Goal: Use online tool/utility: Utilize a website feature to perform a specific function

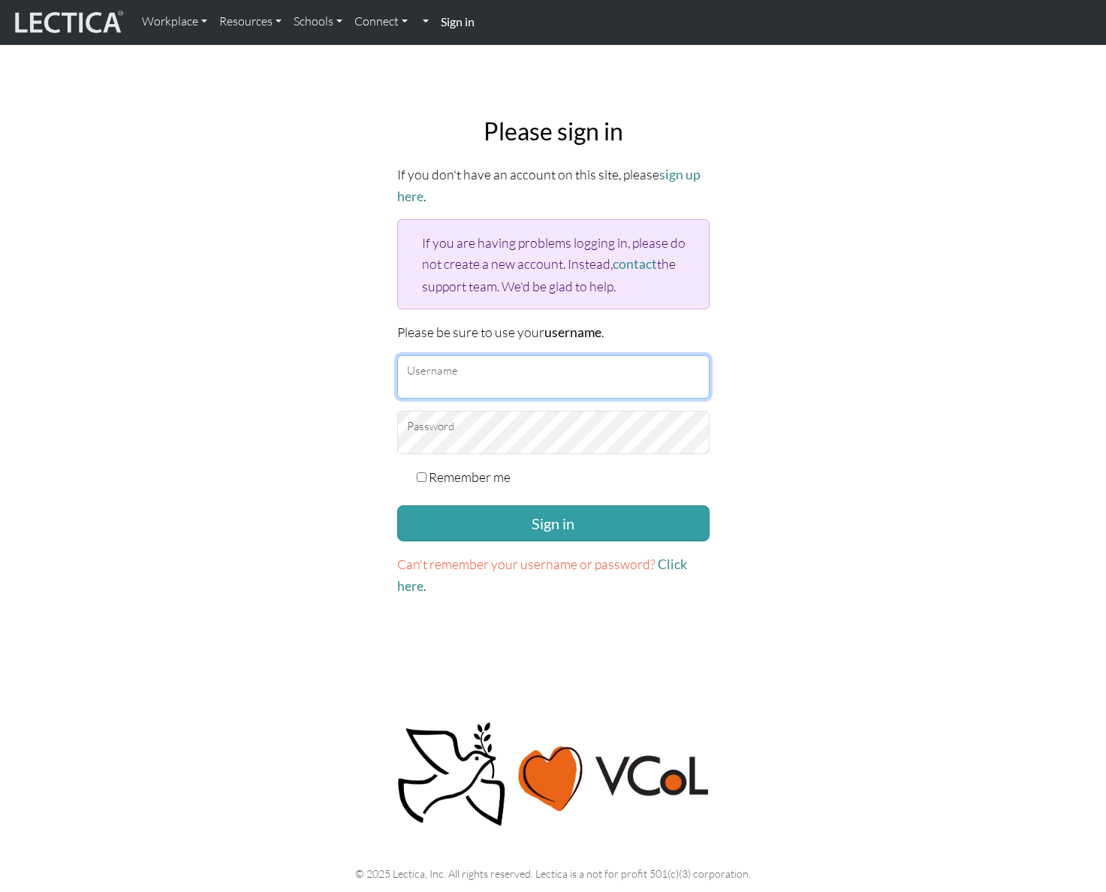
click at [529, 377] on input "Username" at bounding box center [553, 377] width 312 height 44
type input "amcorreia"
click at [397, 505] on button "Sign in" at bounding box center [553, 523] width 312 height 36
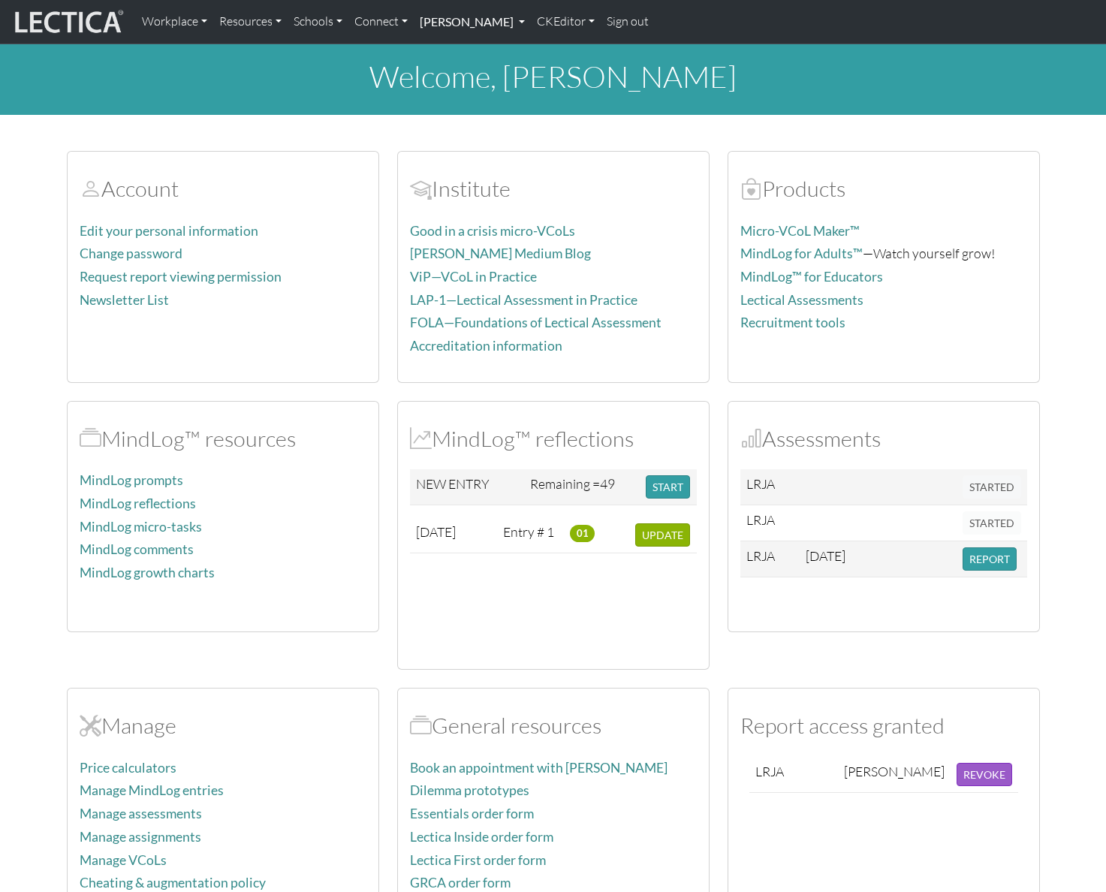
click at [531, 26] on link "Alessandro Madruga Correia" at bounding box center [472, 22] width 117 height 32
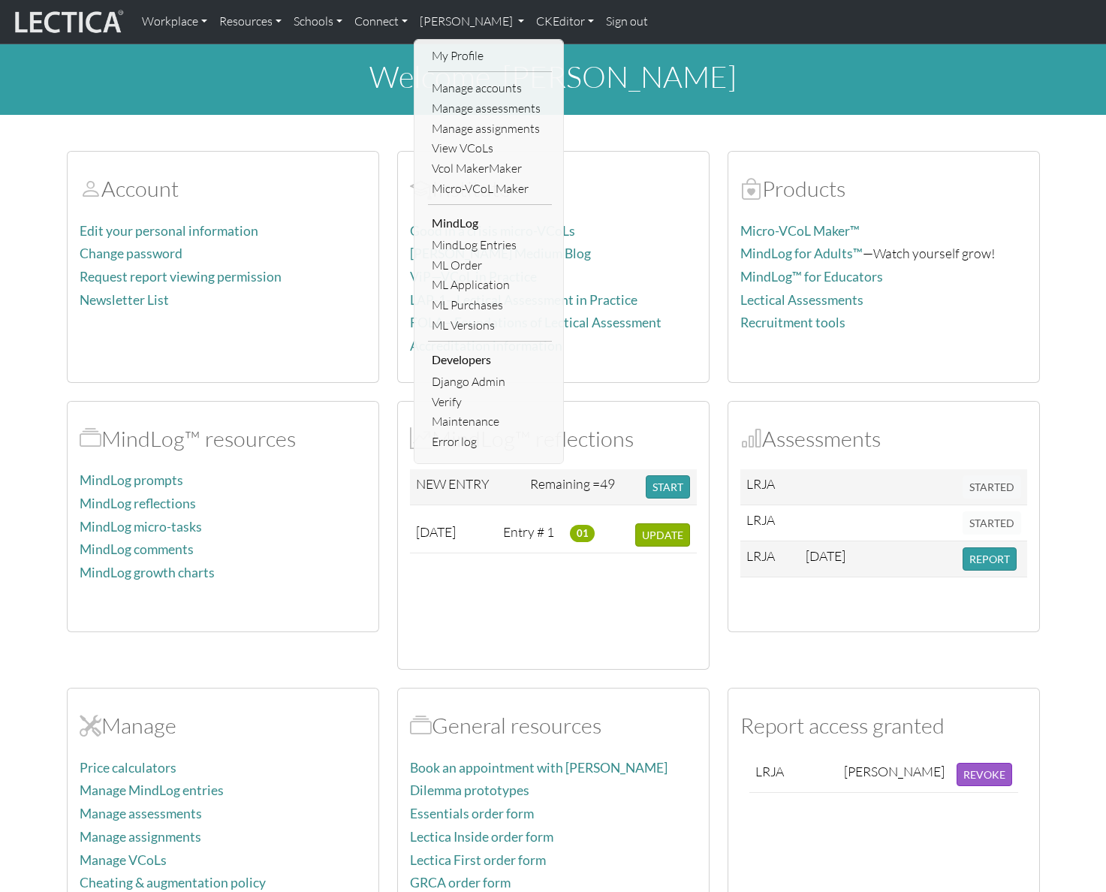
click at [1056, 352] on section "Account Edit your personal information Change password Request report viewing p…" at bounding box center [553, 526] width 1106 height 787
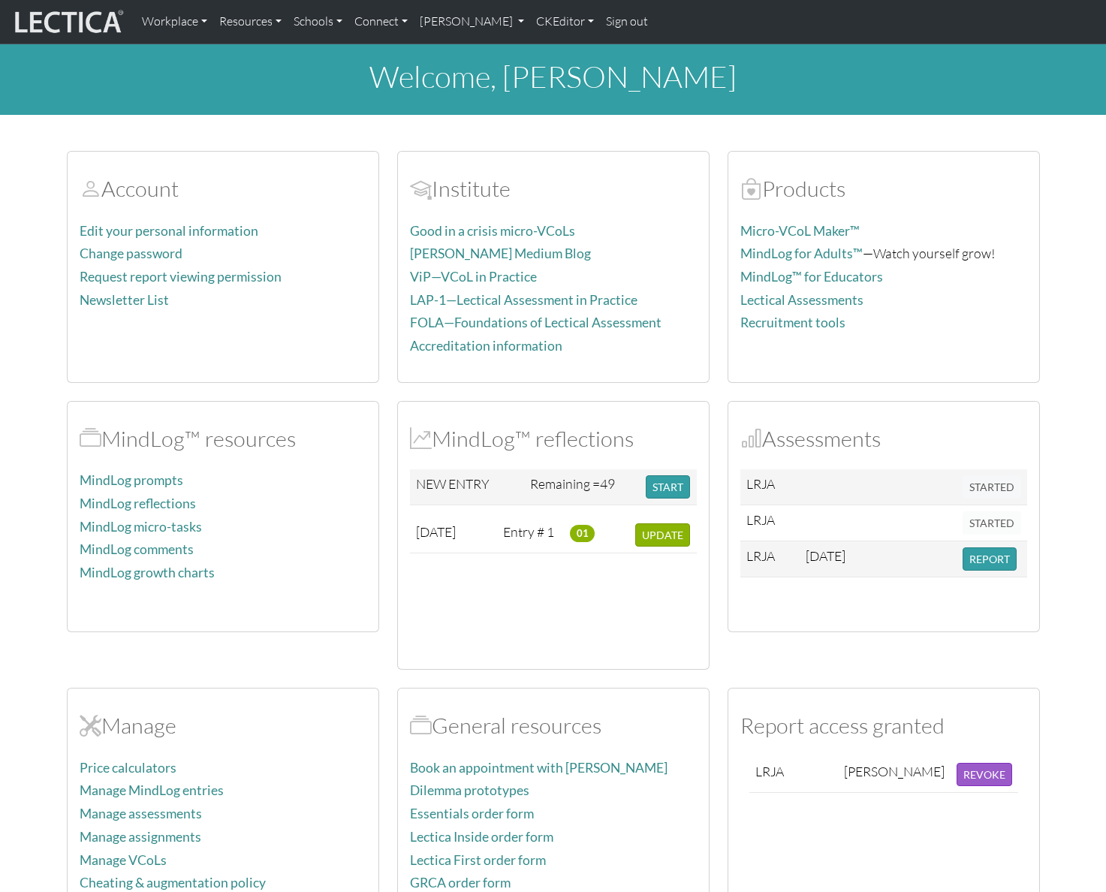
click at [800, 670] on div "Account Edit your personal information Change password Request report viewing p…" at bounding box center [553, 526] width 991 height 787
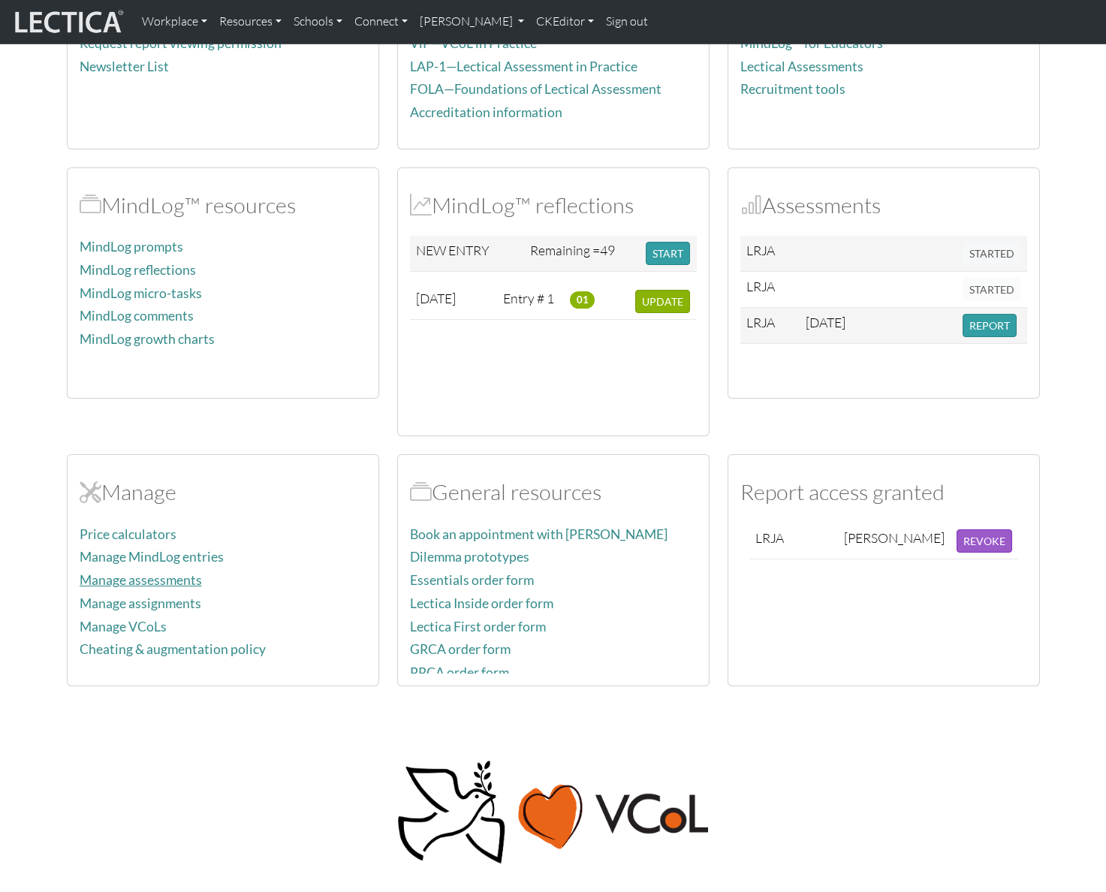
click at [167, 580] on link "Manage assessments" at bounding box center [141, 580] width 122 height 16
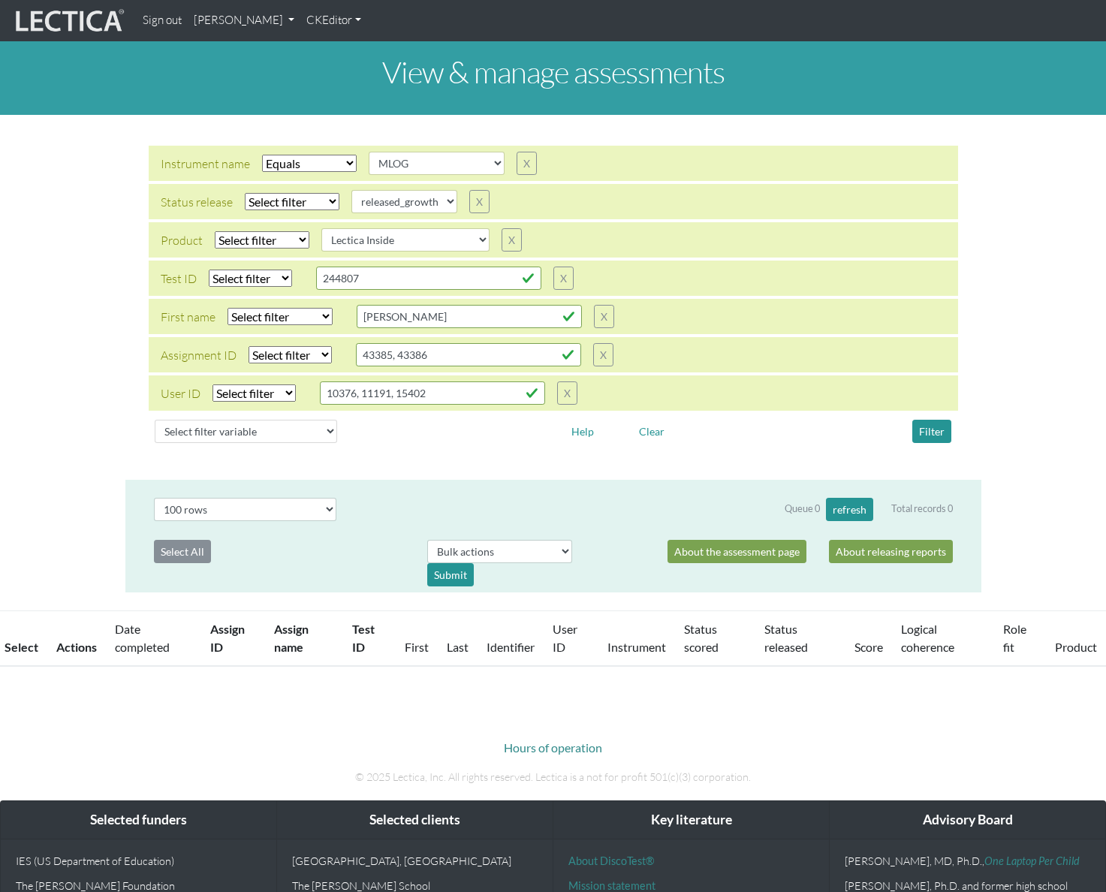
select select "MLOG"
select select
select select "released_growth"
select select
select select "Lectica Inside"
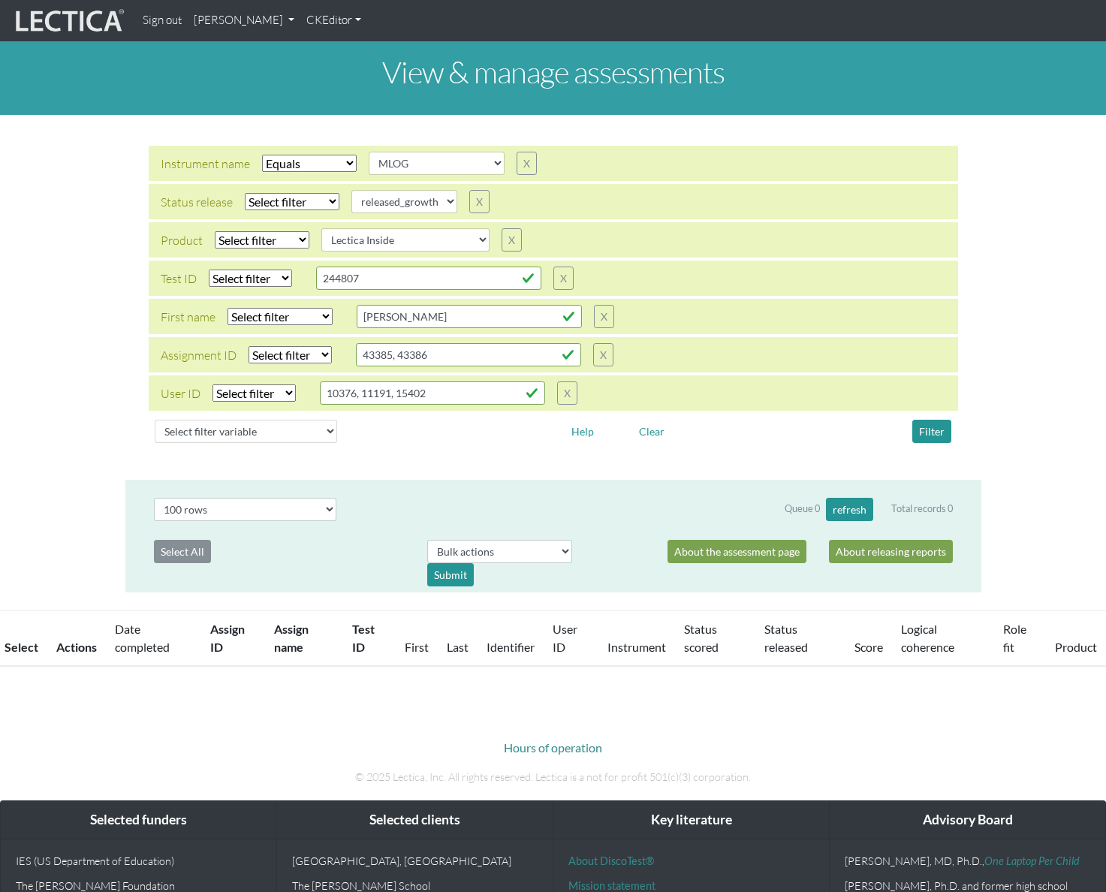
select select "100"
click at [347, 164] on select "Select filter Equals Does not equal" at bounding box center [309, 163] width 95 height 17
select select
click at [262, 155] on select "Select filter Equals Does not equal" at bounding box center [309, 163] width 95 height 17
click at [936, 435] on button "Filter" at bounding box center [931, 431] width 39 height 23
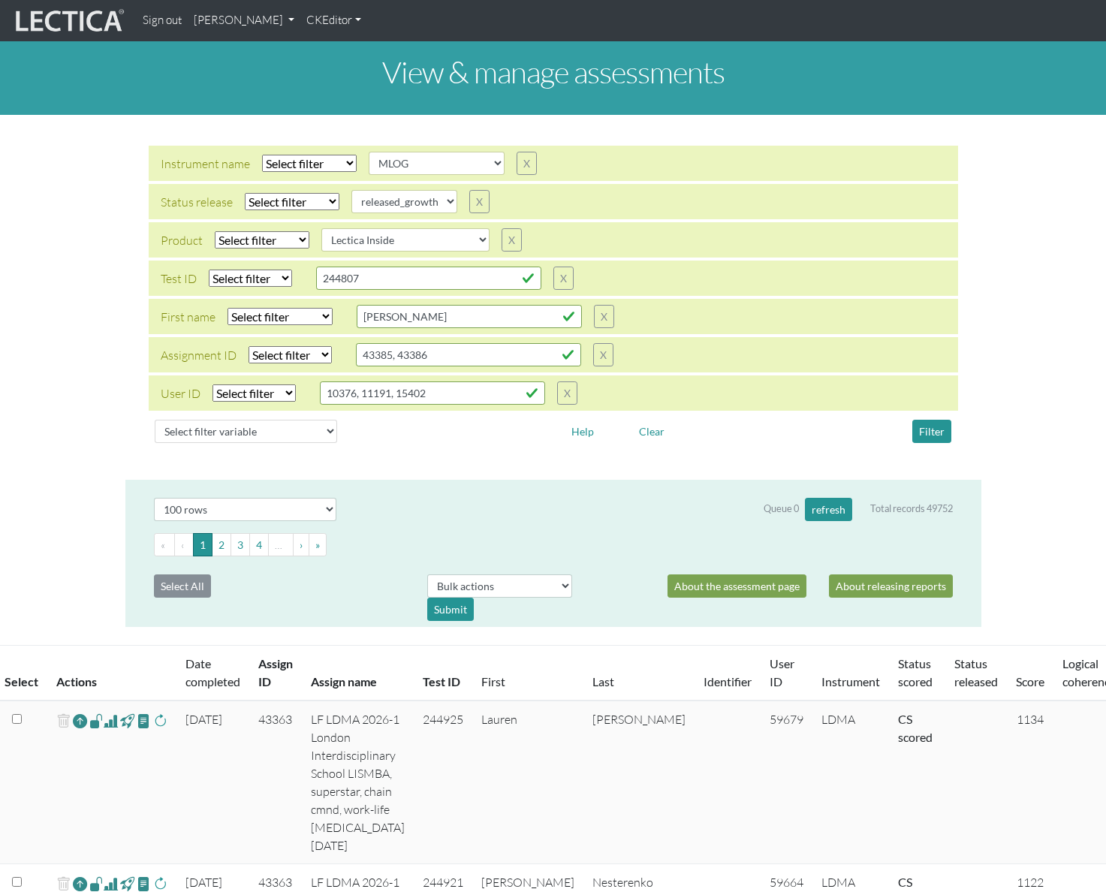
click at [707, 441] on div "Clear" at bounding box center [689, 431] width 137 height 23
click at [879, 508] on div "Queue 0 refresh Total records 49752" at bounding box center [858, 509] width 189 height 23
drag, startPoint x: 879, startPoint y: 508, endPoint x: 914, endPoint y: 508, distance: 34.5
click at [911, 508] on div "Queue 0 refresh Total records 49752" at bounding box center [858, 509] width 189 height 23
click at [973, 488] on div "Select # rows to display 10 rows 20 rows 50 rows 100 rows 200 rows 500 rows 100…" at bounding box center [553, 553] width 856 height 147
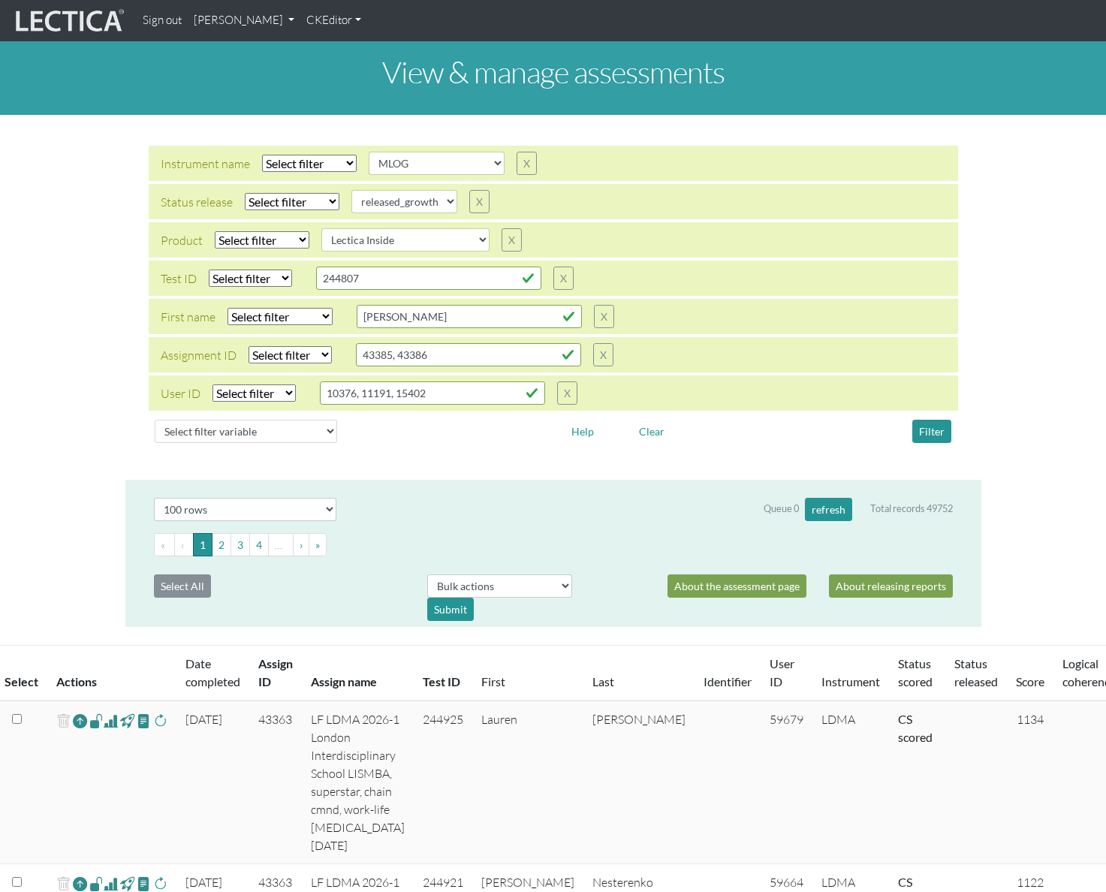
click at [878, 507] on div "Queue 0 refresh Total records 49752" at bounding box center [858, 509] width 189 height 23
drag, startPoint x: 878, startPoint y: 507, endPoint x: 945, endPoint y: 507, distance: 67.6
click at [945, 507] on div "Queue 0 refresh Total records 49752" at bounding box center [858, 509] width 189 height 23
click at [874, 507] on div "Queue 0 refresh Total records 49752" at bounding box center [858, 509] width 189 height 23
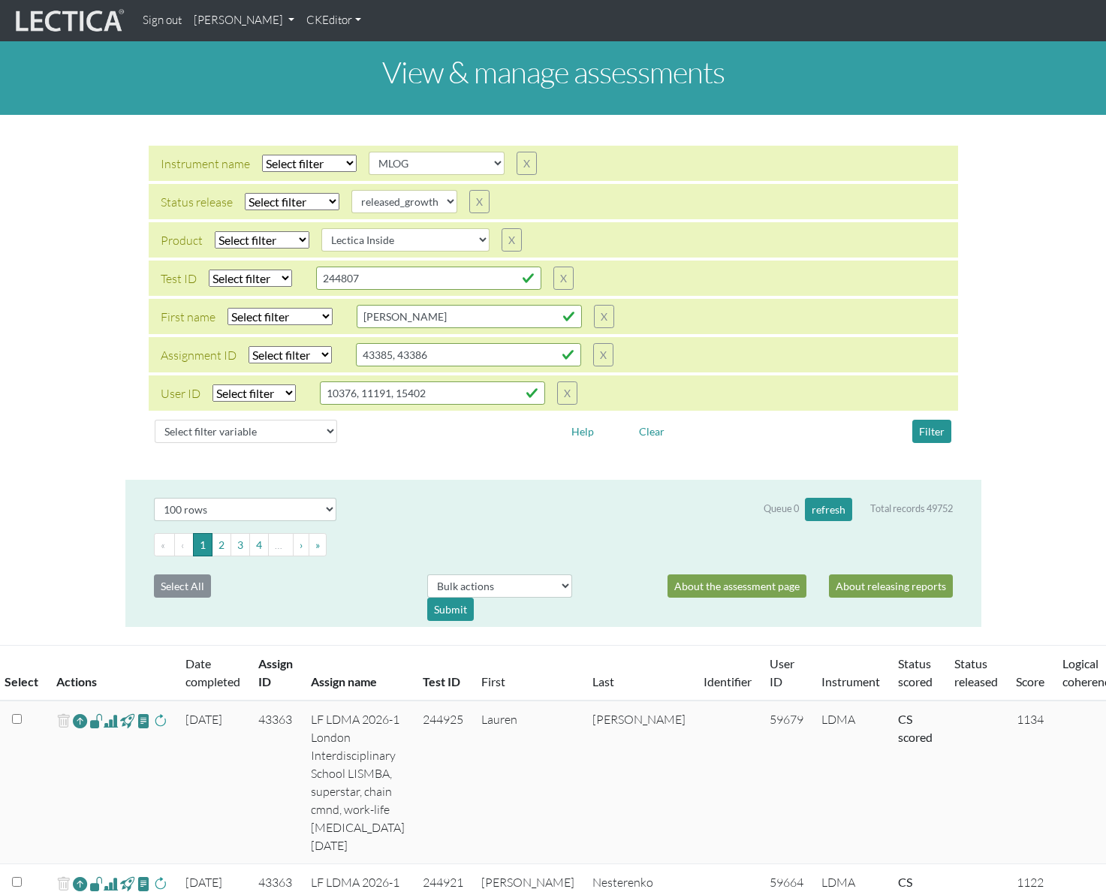
drag, startPoint x: 874, startPoint y: 507, endPoint x: 937, endPoint y: 508, distance: 63.1
click at [937, 508] on div "Queue 0 refresh Total records 49752" at bounding box center [858, 509] width 189 height 23
click at [1029, 459] on div "Instrument name Select filter Equals Does not equal Search string AGLA FFRA FOL…" at bounding box center [553, 297] width 1106 height 341
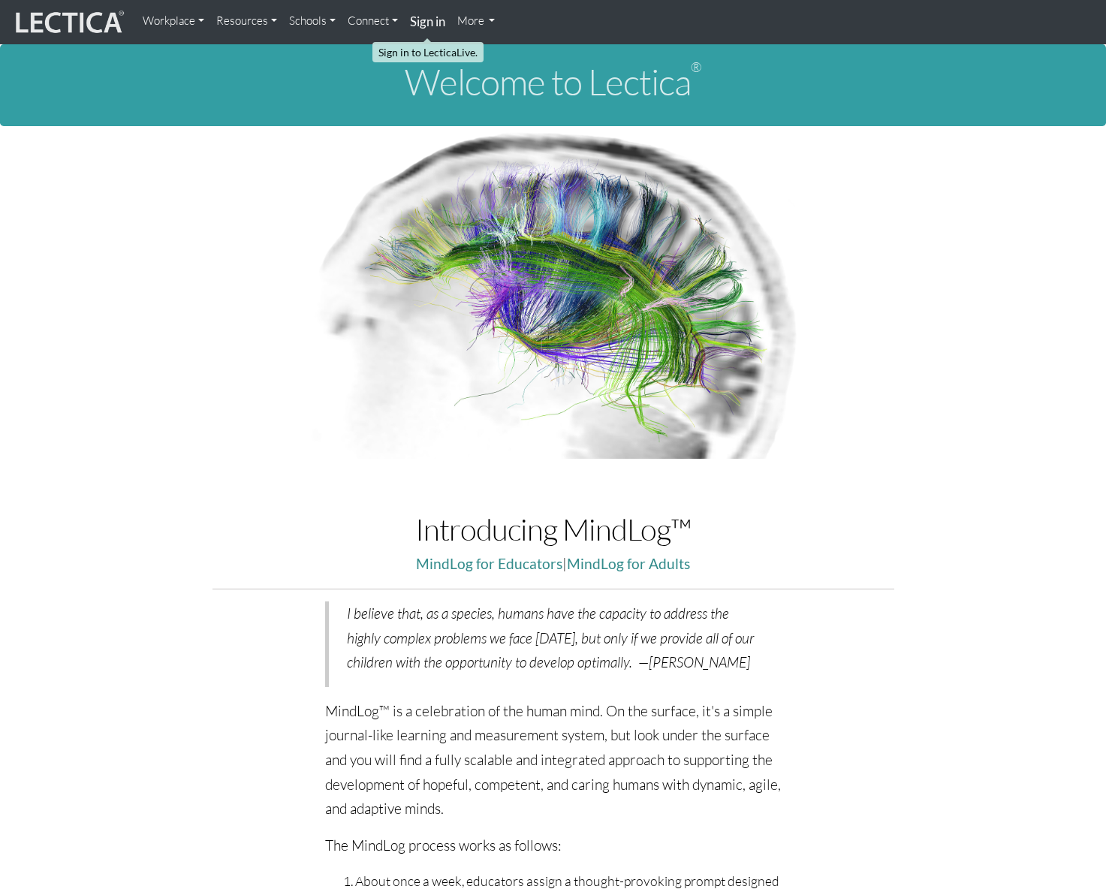
click at [428, 29] on link "Sign in" at bounding box center [427, 22] width 47 height 32
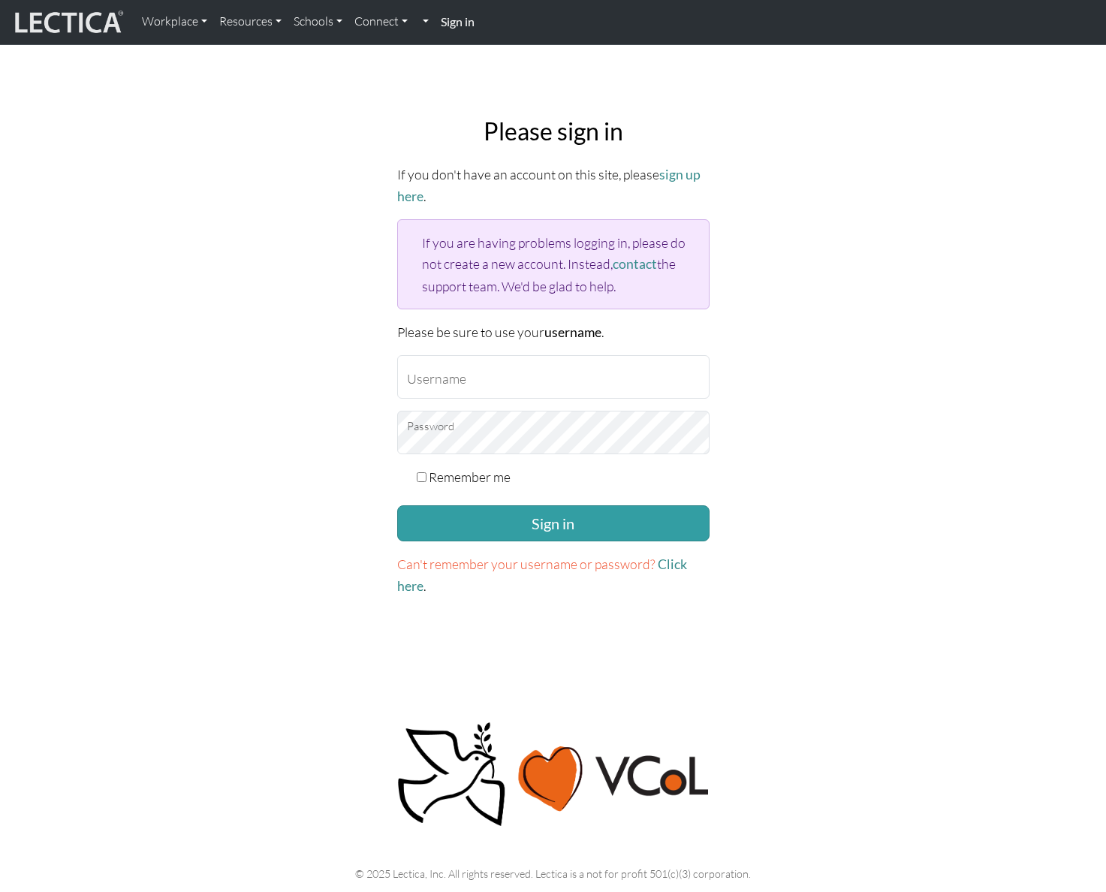
click at [462, 396] on form "If you don't have an account on this site, please sign up here . If you are hav…" at bounding box center [553, 380] width 312 height 433
click at [467, 384] on input "Username" at bounding box center [553, 377] width 312 height 44
type input "amcorreia"
click at [397, 505] on button "Sign in" at bounding box center [553, 523] width 312 height 36
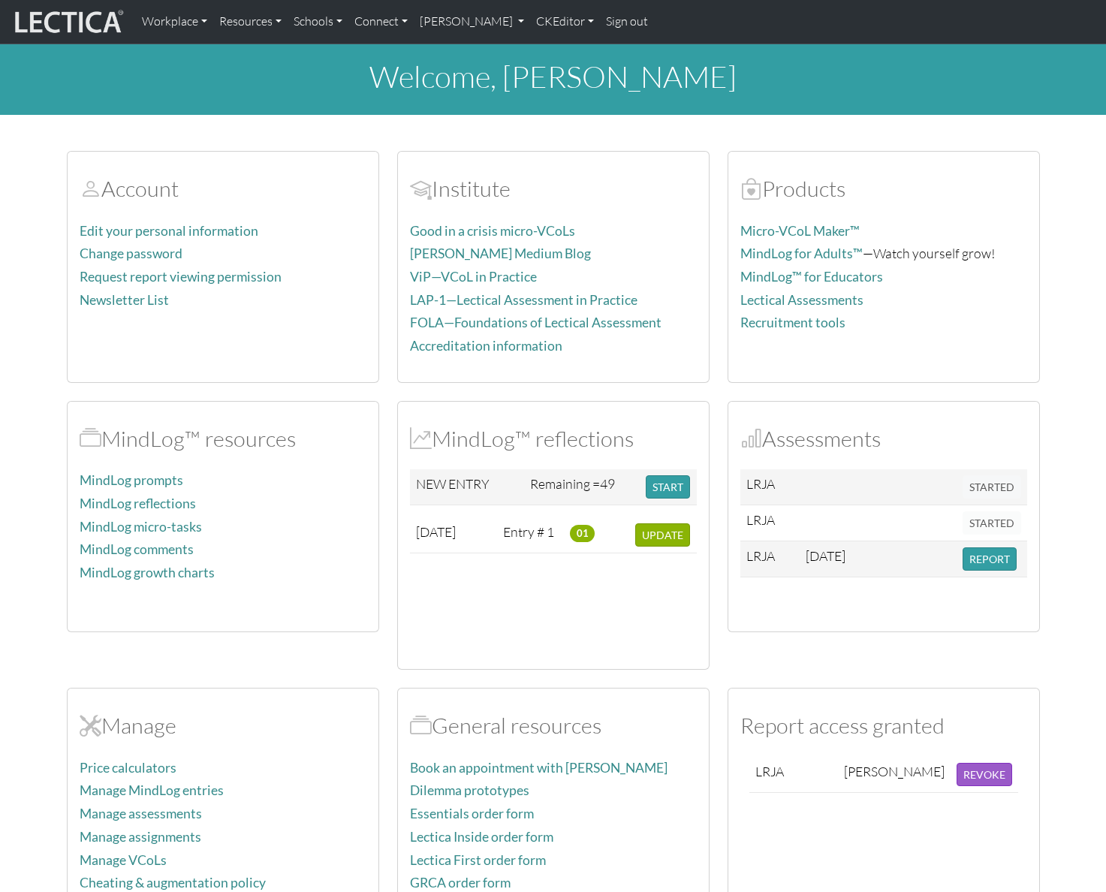
click at [719, 560] on div "Assessments LRJA STARTED LRJA STARTED LRJA [DATE] REPORT" at bounding box center [884, 536] width 330 height 270
click at [565, 484] on td "Remaining = 49" at bounding box center [582, 487] width 116 height 36
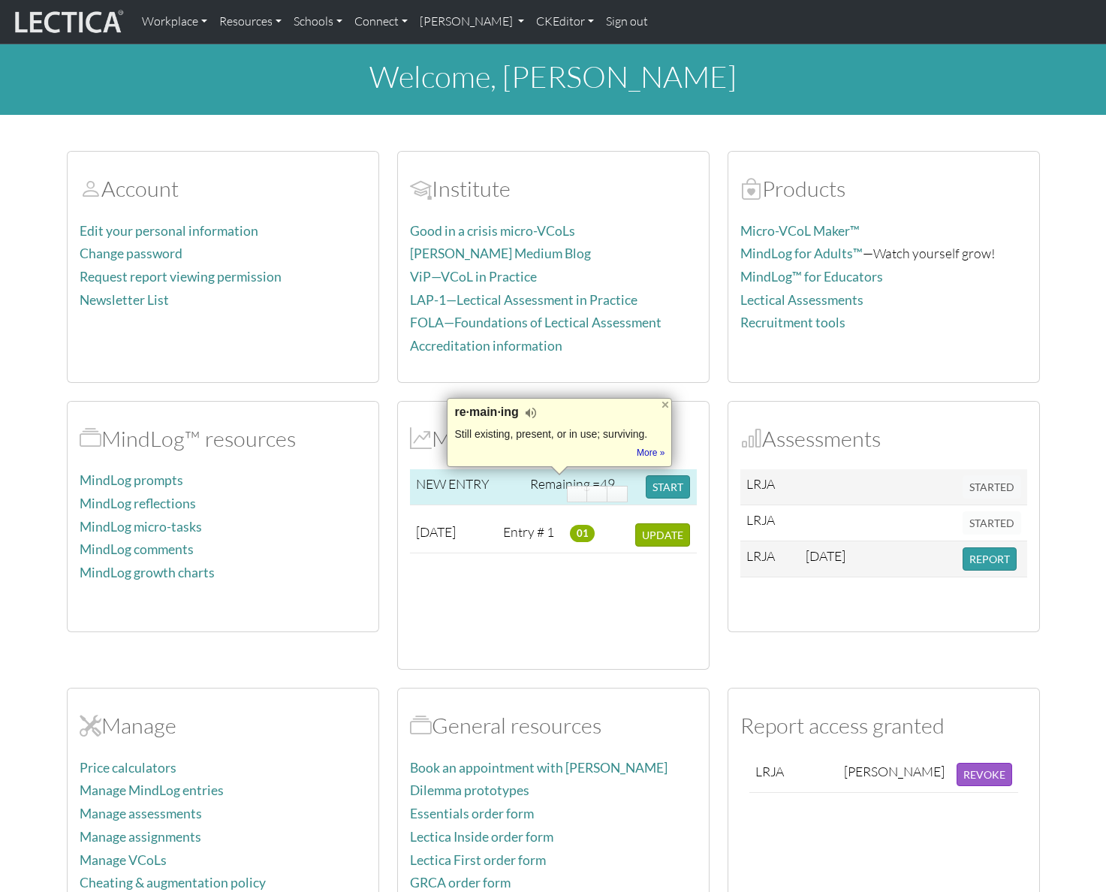
click at [424, 487] on td "NEW ENTRY" at bounding box center [467, 487] width 115 height 36
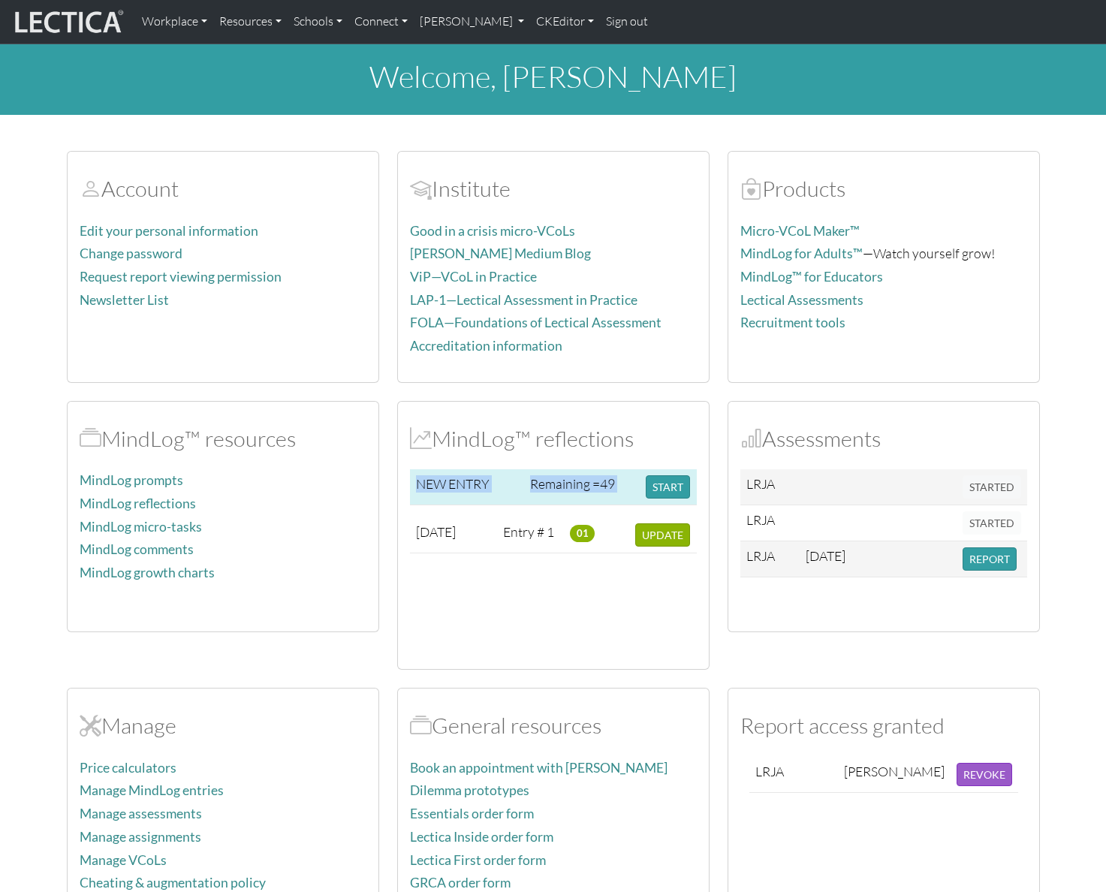
drag, startPoint x: 424, startPoint y: 487, endPoint x: 582, endPoint y: 468, distance: 158.7
click at [582, 469] on tr "NEW ENTRY Remaining = 49 START" at bounding box center [553, 487] width 287 height 36
click at [839, 441] on h2 "Assessments" at bounding box center [883, 439] width 287 height 26
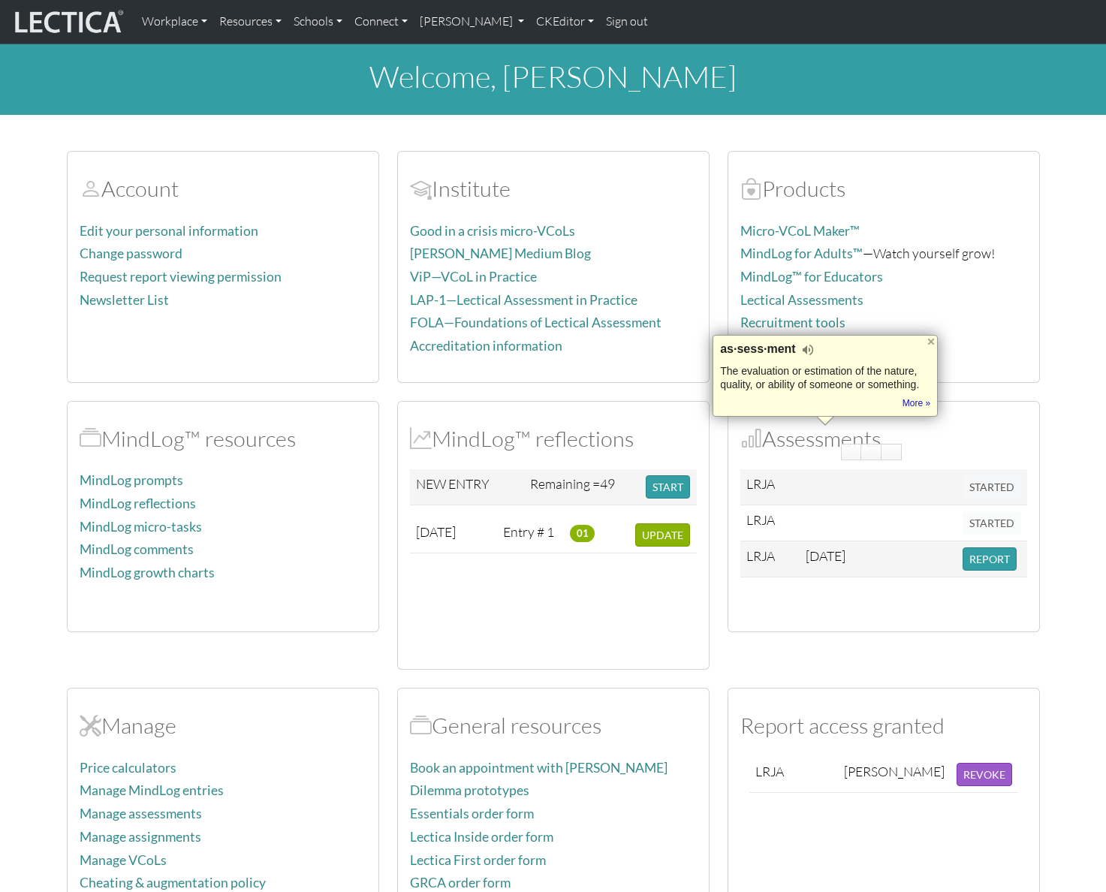
click at [686, 390] on div "Account Edit your personal information Change password Request report viewing p…" at bounding box center [553, 526] width 991 height 787
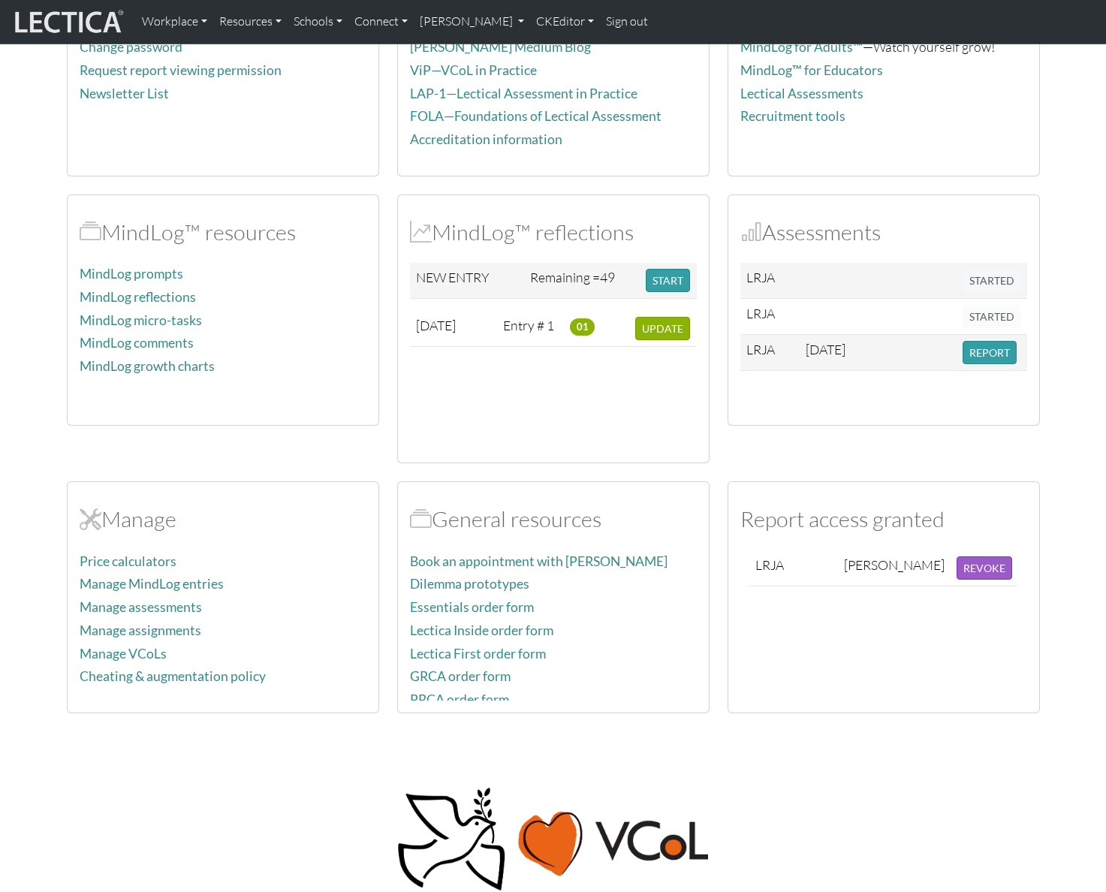
scroll to position [276, 0]
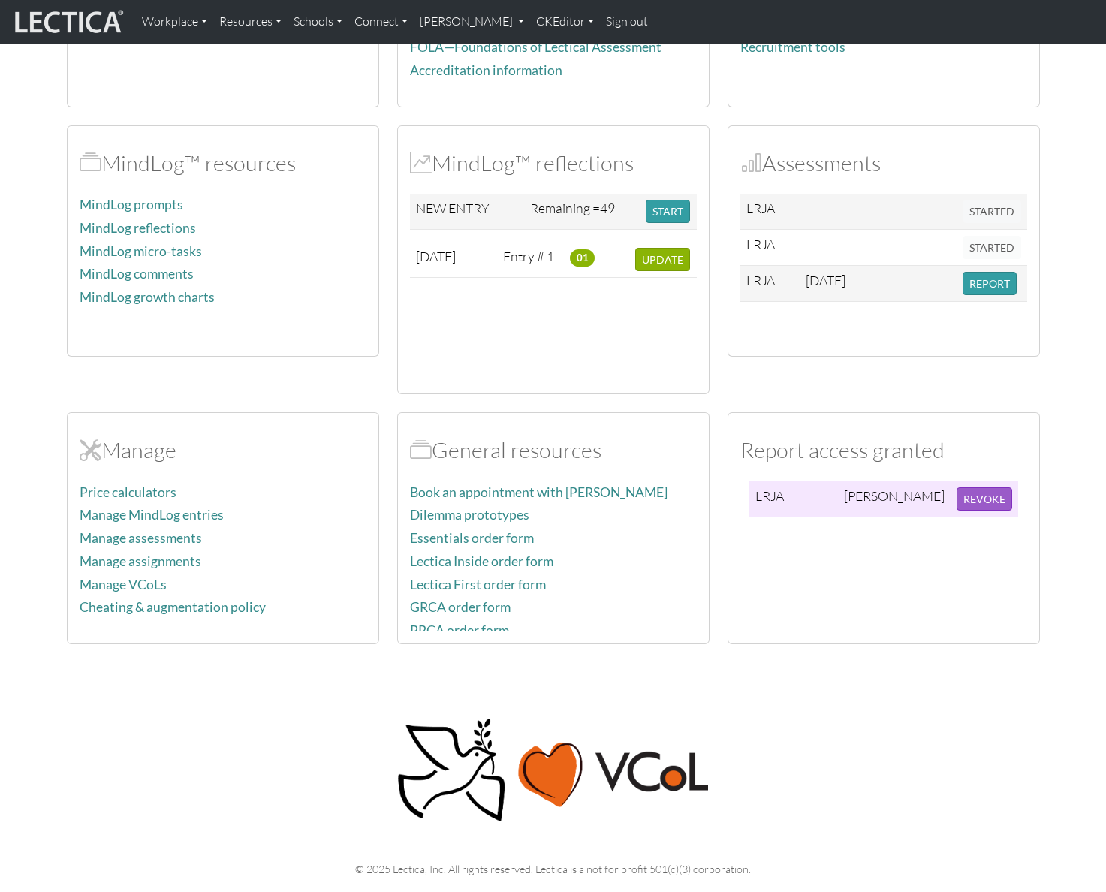
click at [768, 496] on td "LRJA" at bounding box center [793, 499] width 89 height 36
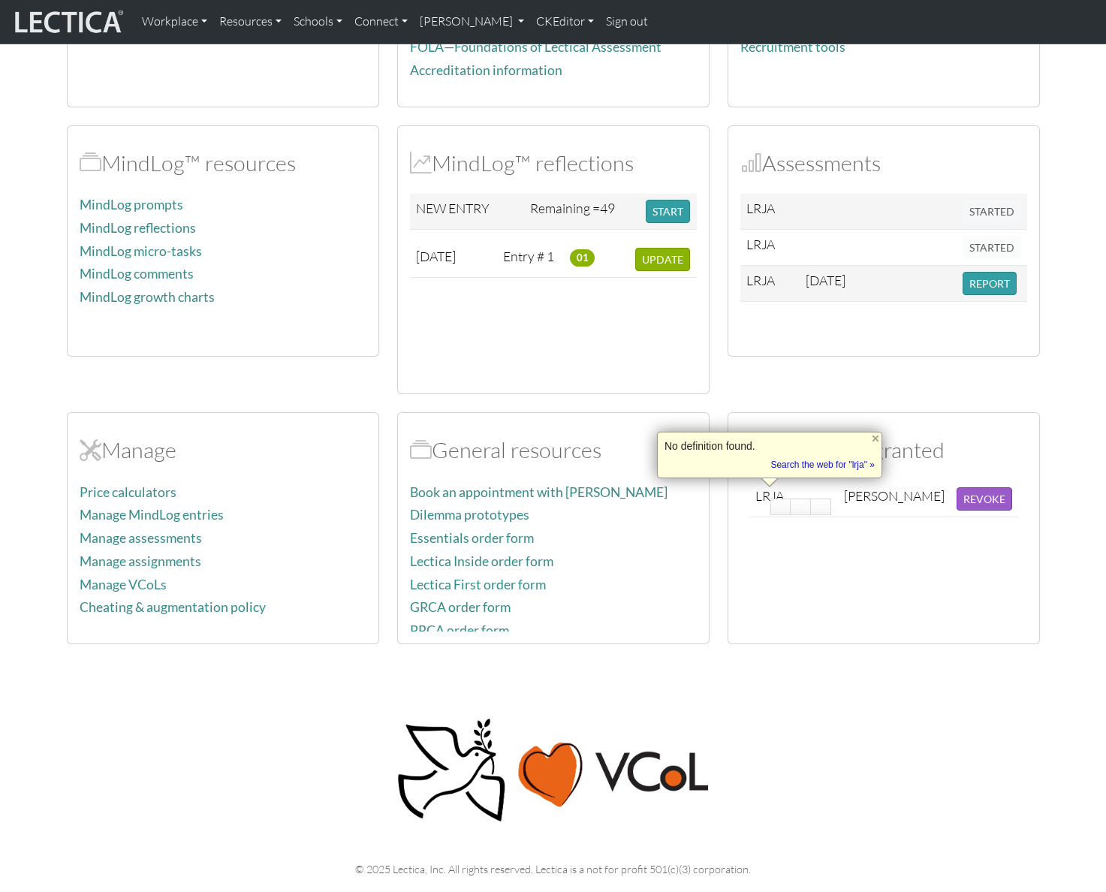
click at [722, 419] on div "Report access granted LRJA Melanie Wong Dodge REVOKE" at bounding box center [884, 528] width 330 height 232
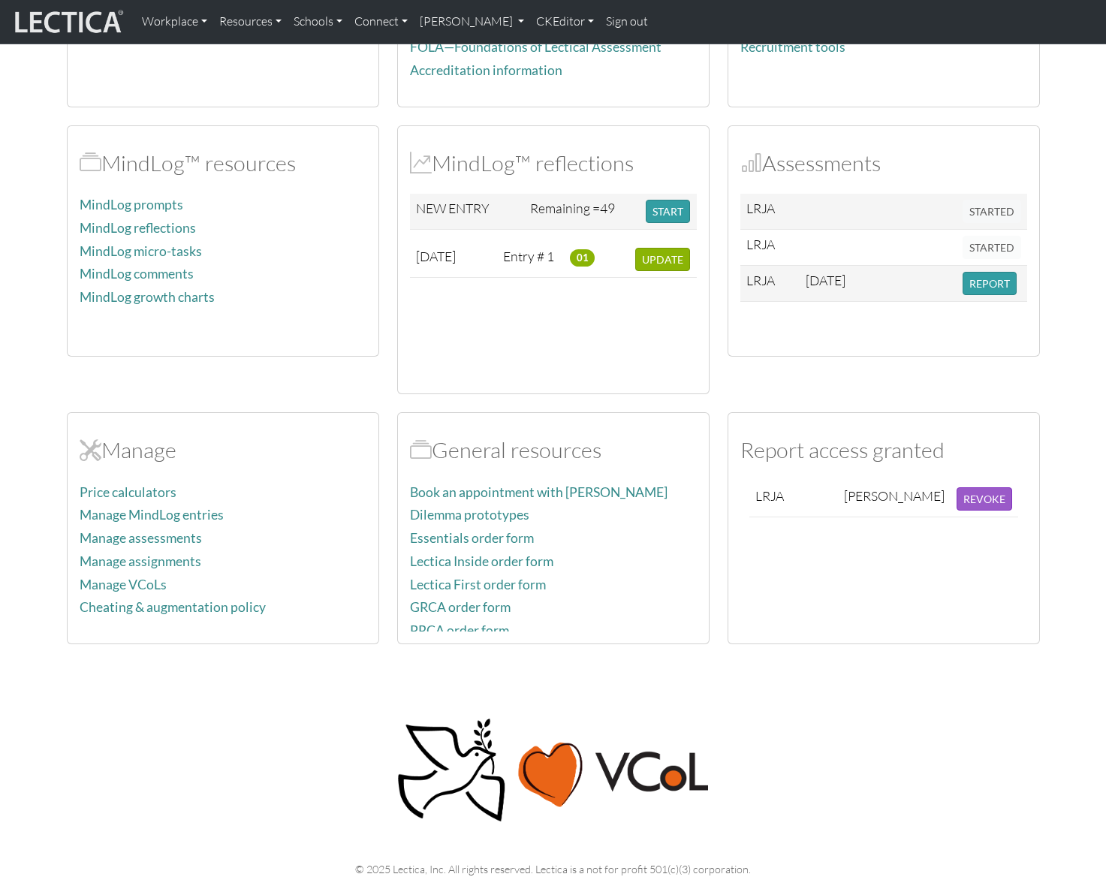
click at [457, 452] on h2 "General resources" at bounding box center [553, 450] width 287 height 26
drag, startPoint x: 457, startPoint y: 452, endPoint x: 550, endPoint y: 450, distance: 93.1
click at [550, 450] on h2 "General resources" at bounding box center [553, 450] width 287 height 26
click at [576, 403] on div "Account Edit your personal information Change password Request report viewing p…" at bounding box center [553, 250] width 991 height 787
click at [181, 535] on link "Manage assessments" at bounding box center [141, 538] width 122 height 16
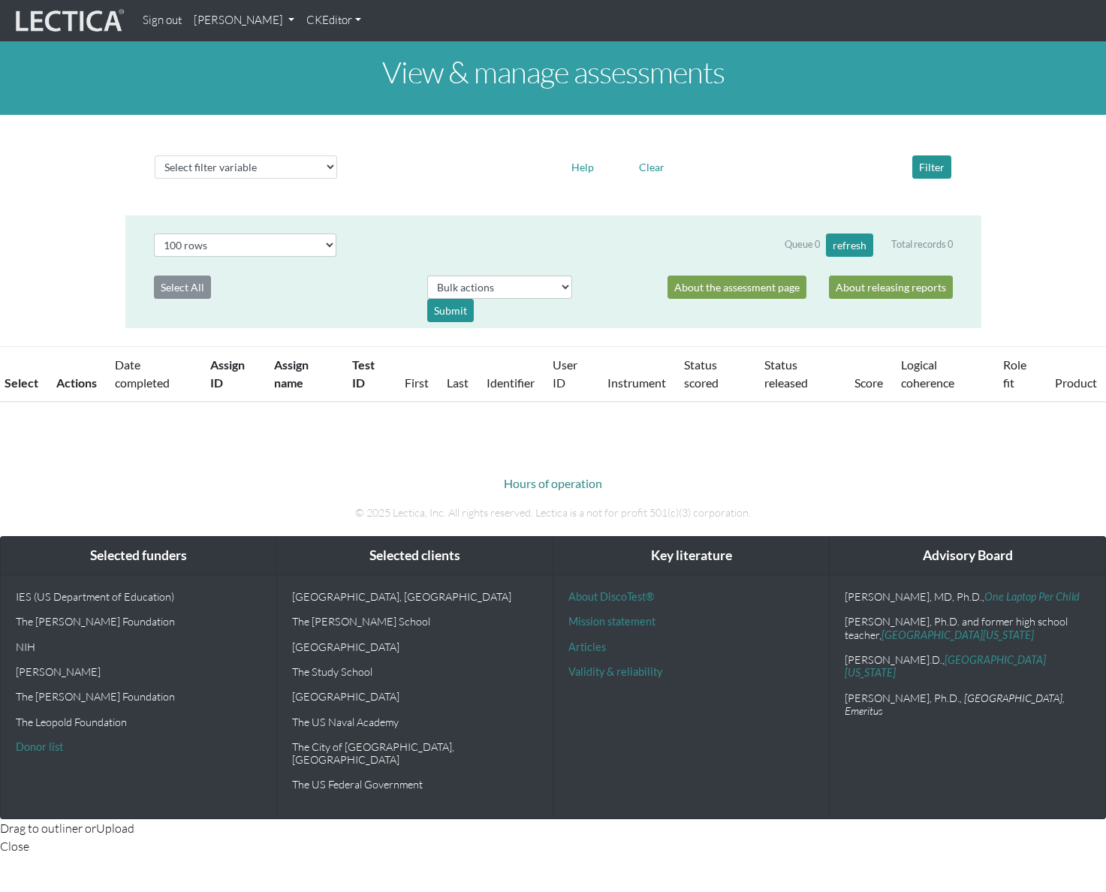
select select "100"
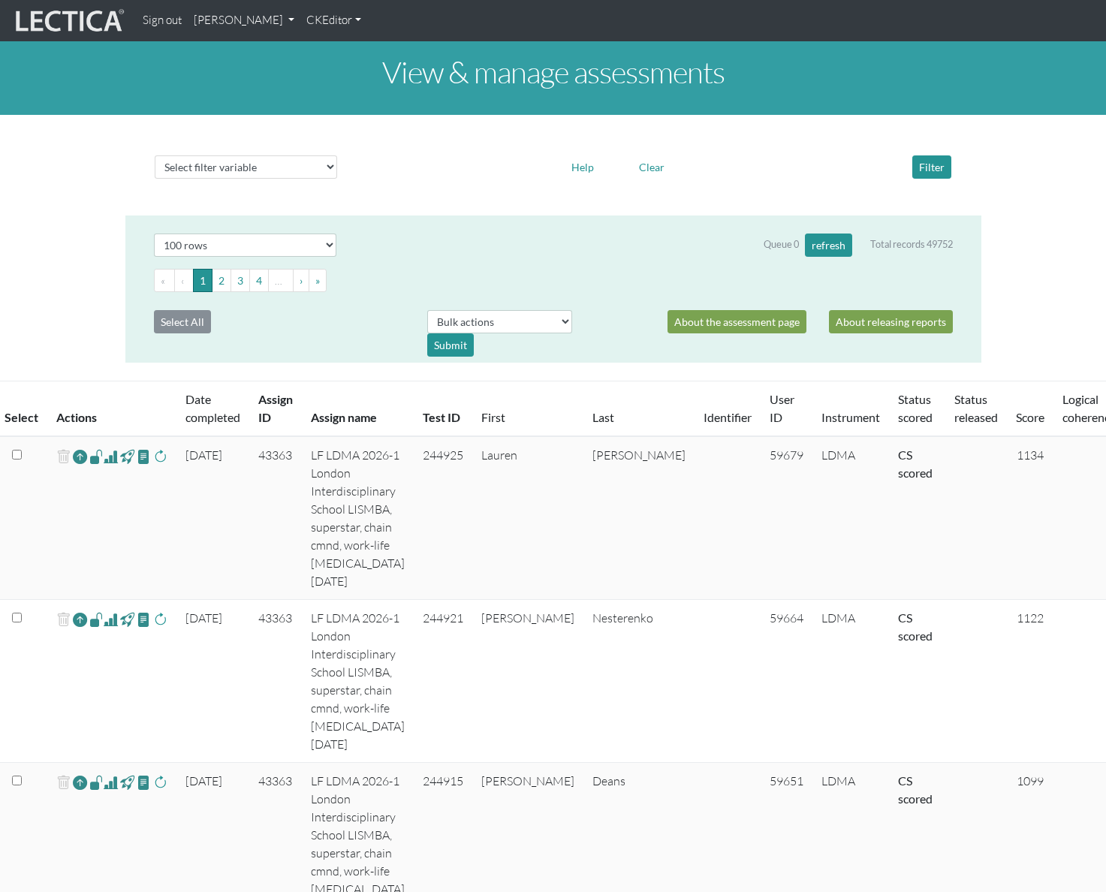
click at [877, 243] on div "Queue 0 refresh Total records 49752" at bounding box center [858, 244] width 189 height 23
drag, startPoint x: 877, startPoint y: 243, endPoint x: 947, endPoint y: 244, distance: 69.8
click at [947, 244] on div "Queue 0 refresh Total records 49752" at bounding box center [858, 244] width 189 height 23
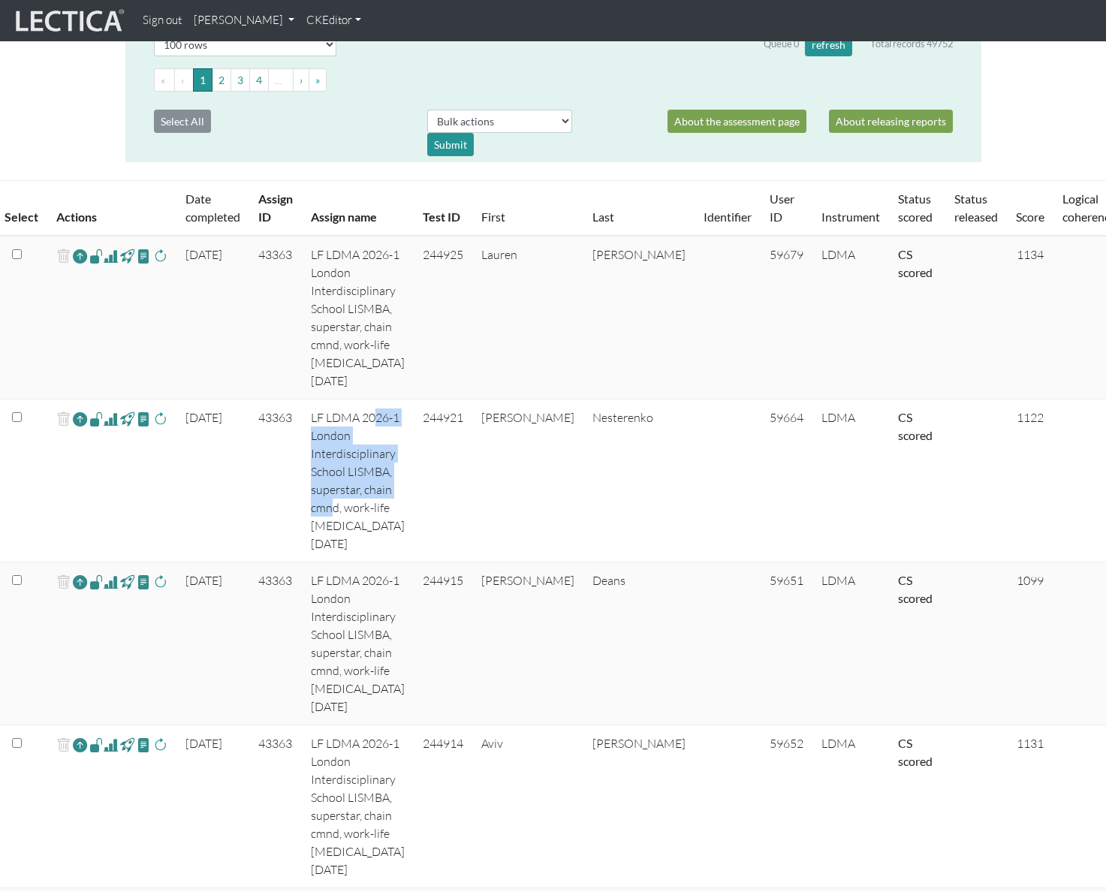
drag, startPoint x: 329, startPoint y: 425, endPoint x: 336, endPoint y: 489, distance: 64.2
click at [336, 489] on td "LF LDMA 2026-1 London Interdisciplinary School LISMBA, superstar, chain cmnd, w…" at bounding box center [358, 480] width 112 height 163
click at [624, 148] on div at bounding box center [622, 133] width 66 height 47
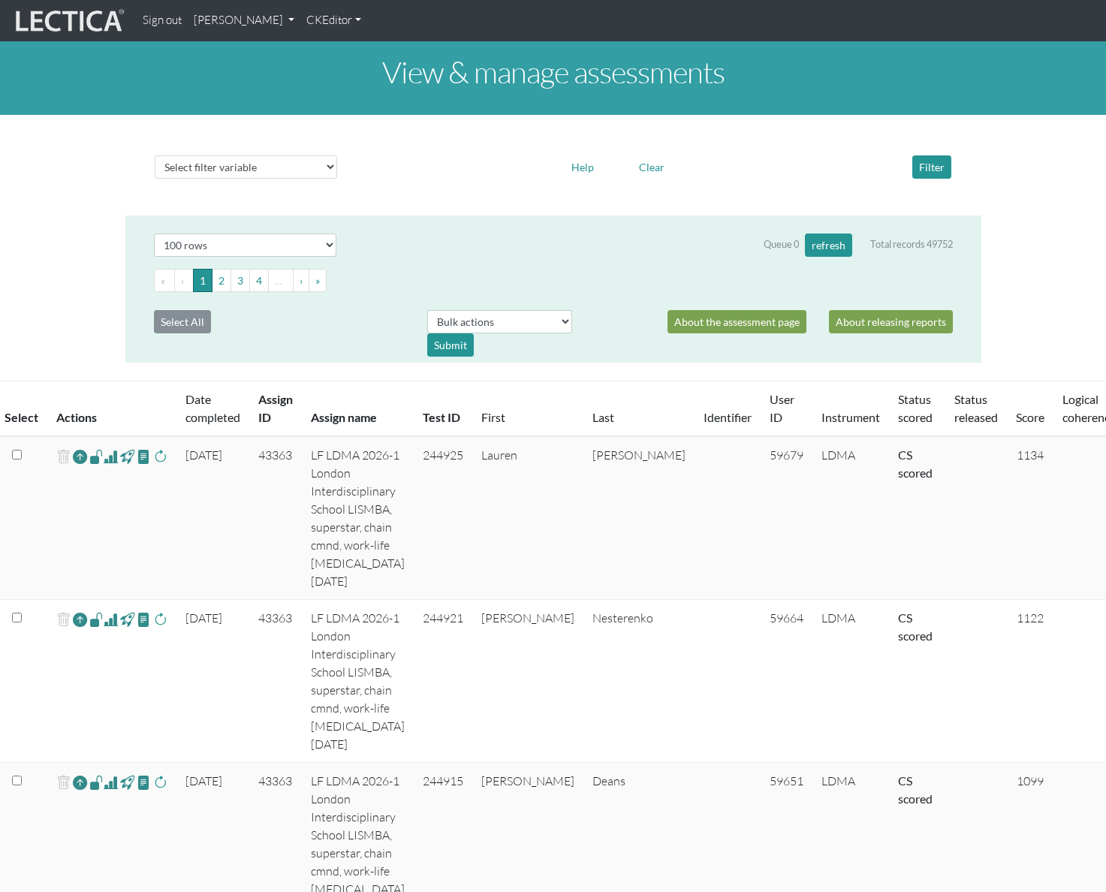
click at [300, 28] on link "[PERSON_NAME]" at bounding box center [244, 20] width 113 height 29
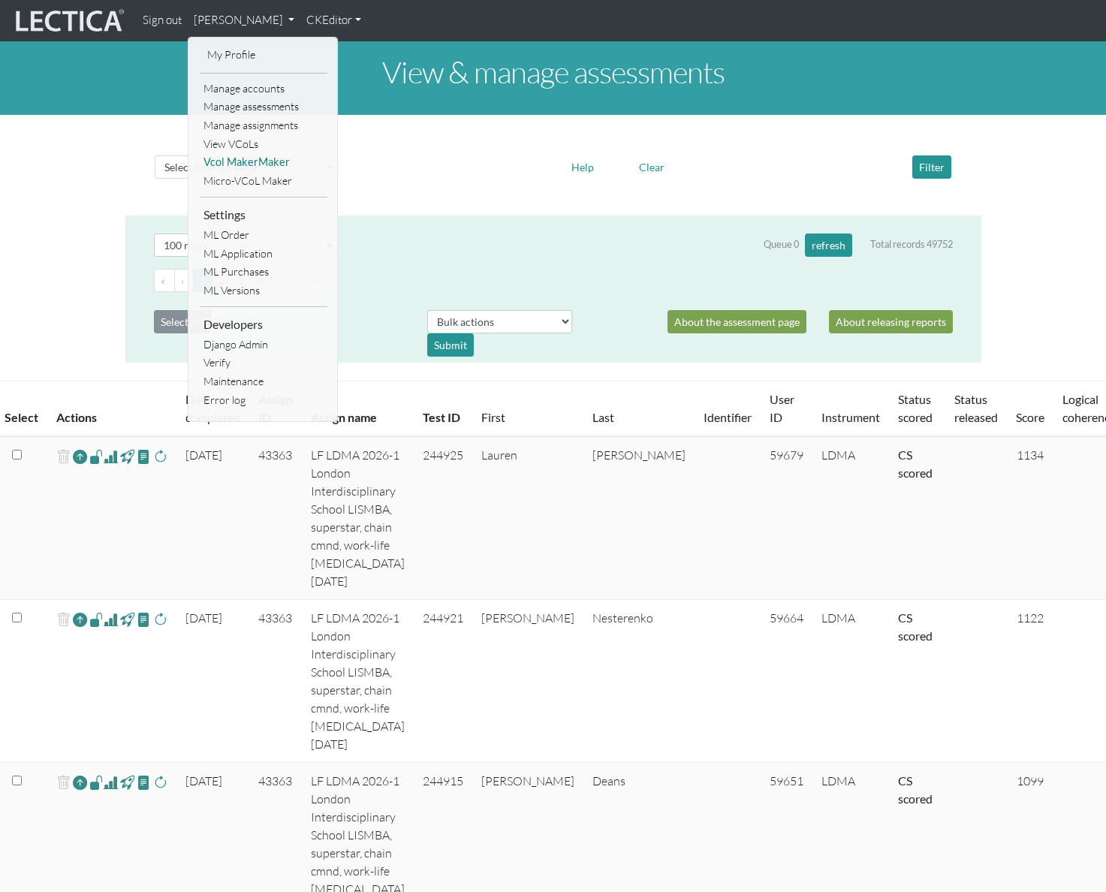
click at [269, 161] on link "Vcol MakerMaker" at bounding box center [264, 162] width 128 height 19
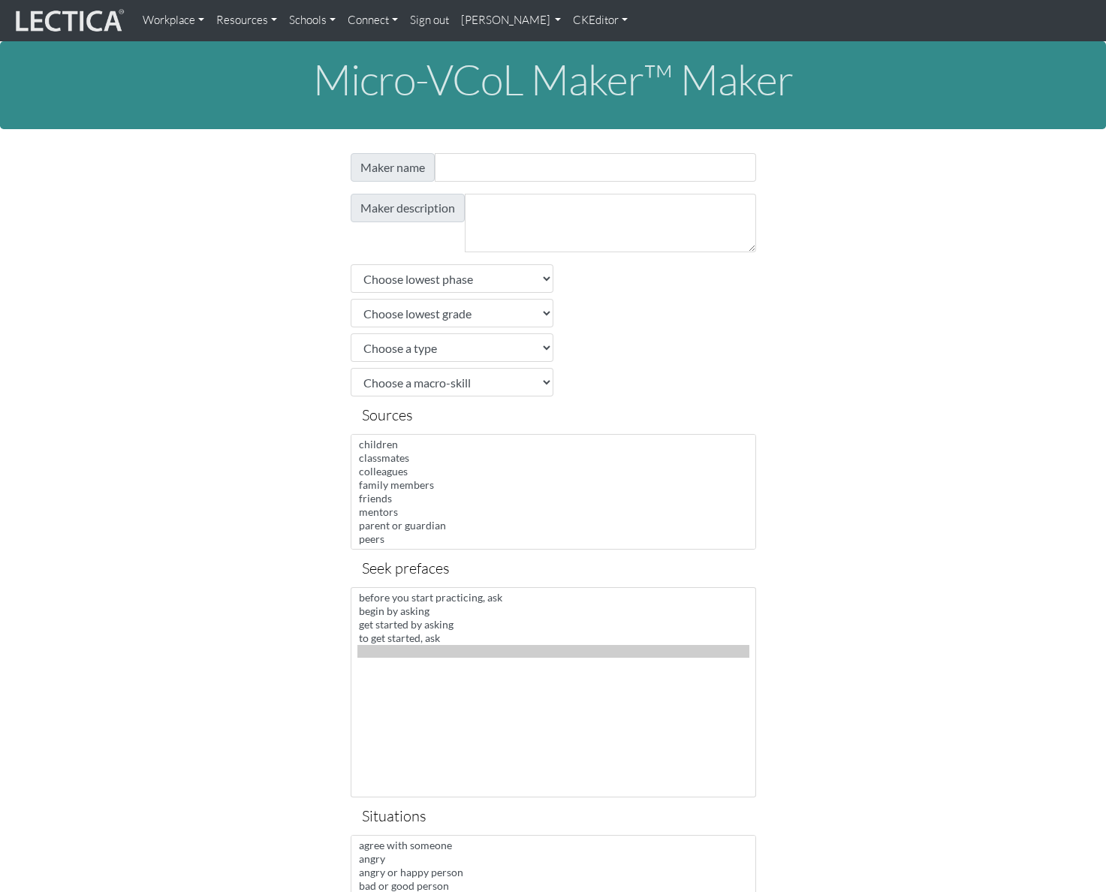
select select
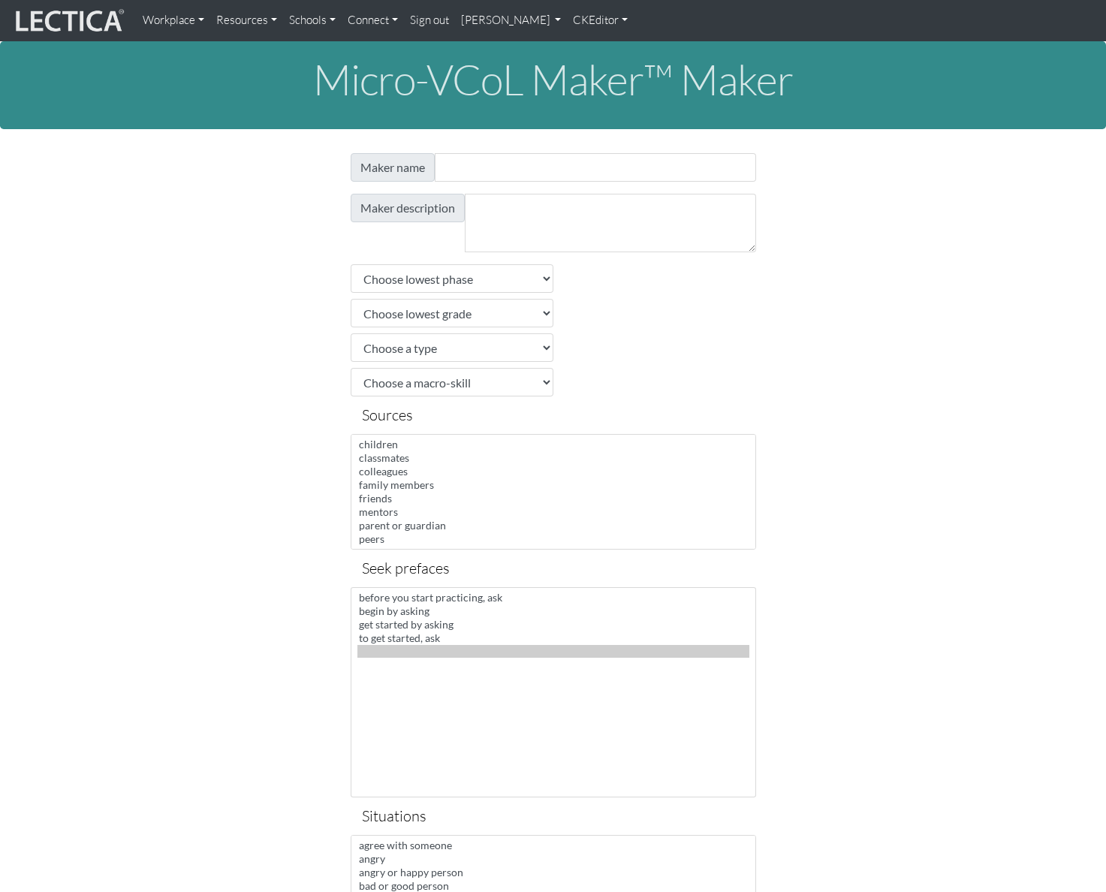
select select
click at [568, 31] on link "[PERSON_NAME]" at bounding box center [511, 20] width 113 height 29
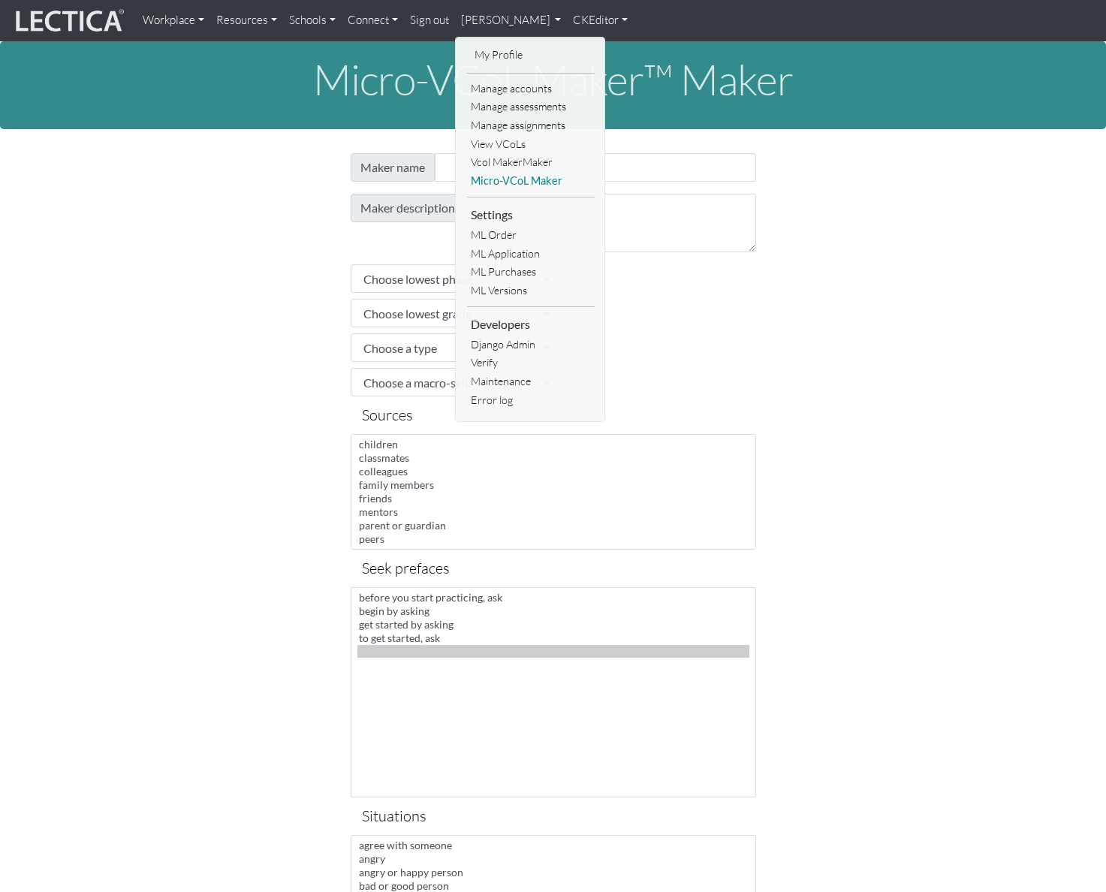
click at [529, 182] on link "Micro-VCoL Maker" at bounding box center [531, 181] width 128 height 19
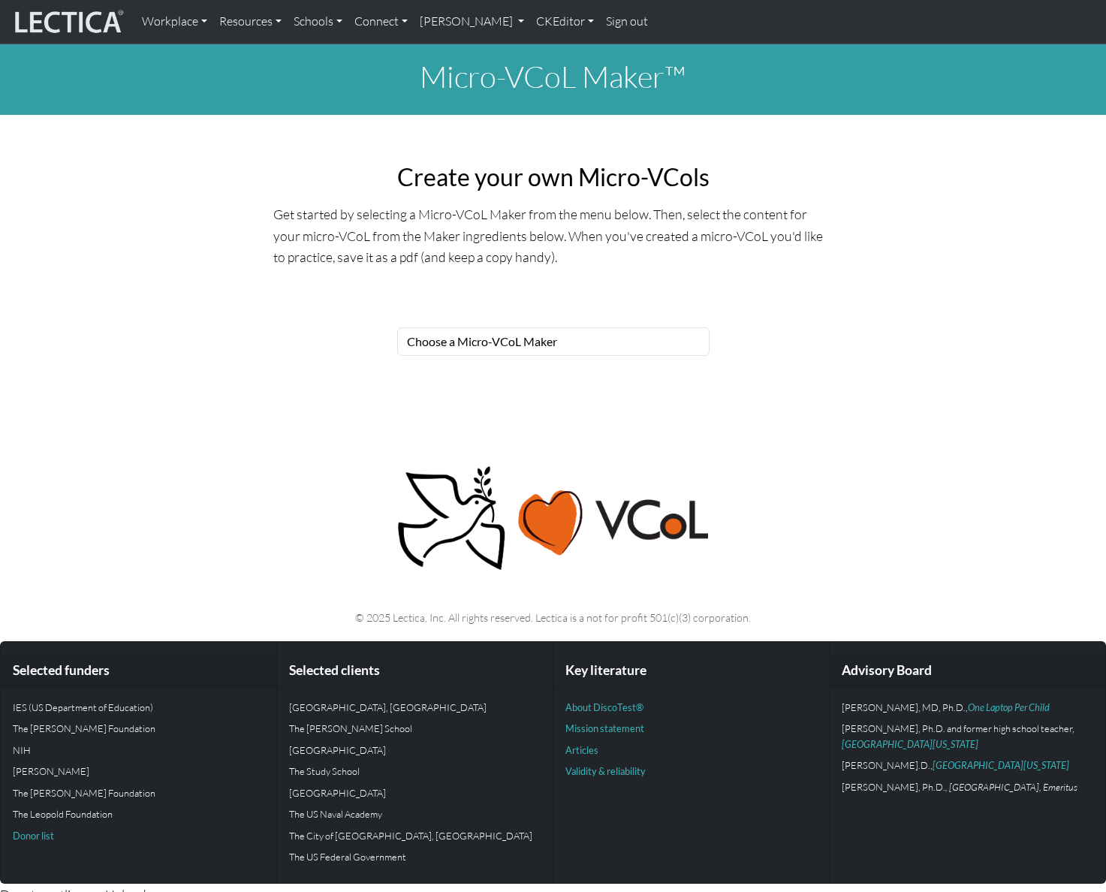
click at [957, 314] on div "Micro-VCoL Maker™ Create your own Micro-VCols Get started by selecting a Micro-…" at bounding box center [553, 218] width 1106 height 348
click at [1050, 337] on div "Micro-VCoL Maker™ Create your own Micro-VCols Get started by selecting a Micro-…" at bounding box center [553, 218] width 1106 height 348
click at [856, 297] on div "Micro-VCoL Maker™ Create your own Micro-VCols Get started by selecting a Micro-…" at bounding box center [553, 218] width 1106 height 348
